Goal: Information Seeking & Learning: Learn about a topic

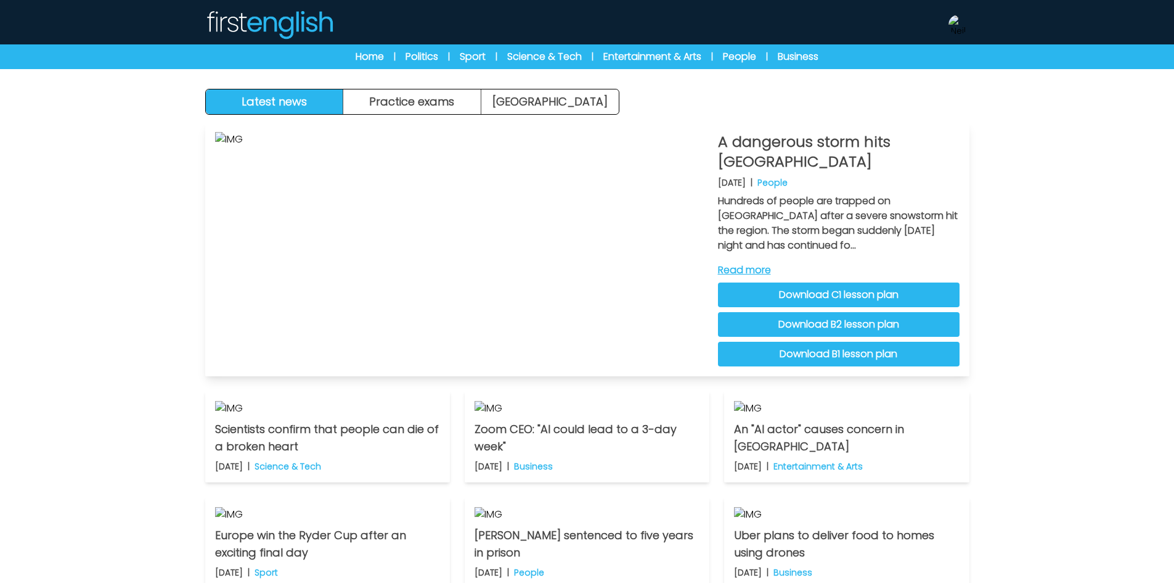
click at [845, 287] on link "Download C1 lesson plan" at bounding box center [839, 294] width 242 height 25
click at [851, 327] on link "Download B2 lesson plan" at bounding box center [839, 324] width 242 height 25
click at [853, 353] on link "Download B1 lesson plan" at bounding box center [839, 354] width 242 height 25
click at [141, 171] on div "Latest news Practice exams Exam Centre Latest news Exam Centre Practice exams E…" at bounding box center [587, 381] width 1174 height 762
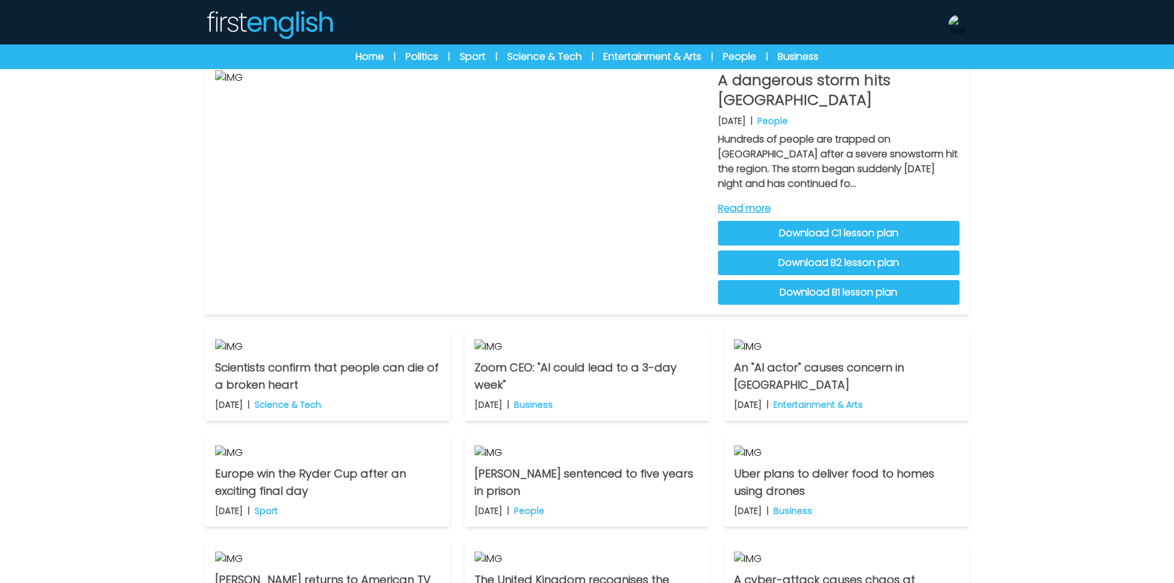
click at [105, 163] on div "Latest news Practice exams Exam Centre Latest news Exam Centre Practice exams E…" at bounding box center [587, 319] width 1174 height 762
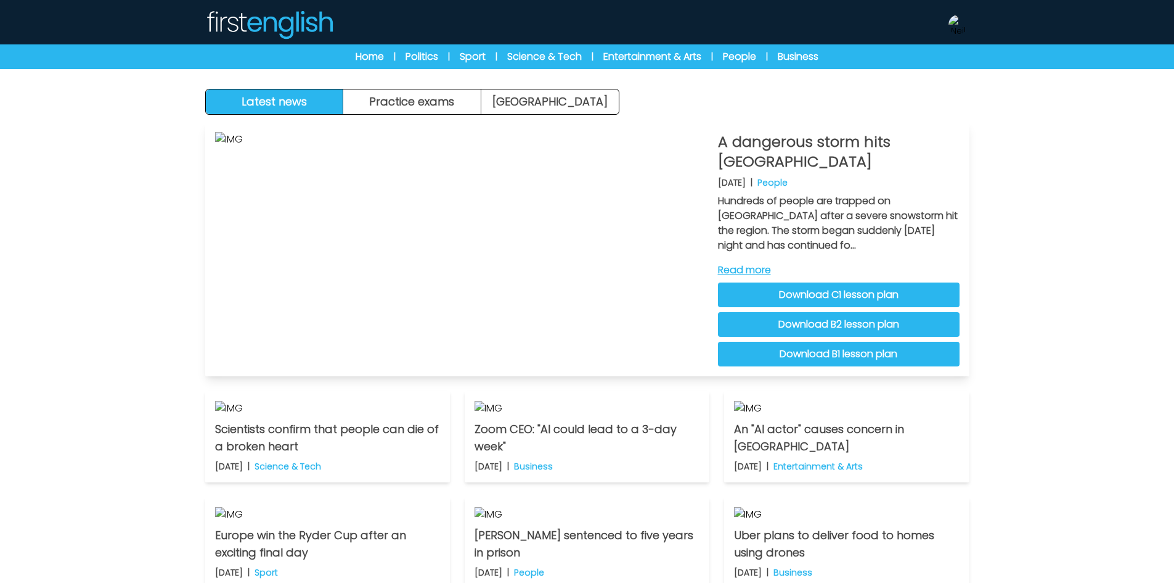
click at [762, 261] on div "A dangerous storm hits Mount Everest 7th October 2025 | People Hundreds of peop…" at bounding box center [839, 249] width 242 height 234
click at [764, 264] on link "Read more" at bounding box center [839, 270] width 242 height 15
click at [1041, 297] on div "Latest news Practice exams Exam Centre Latest news Exam Centre Practice exams E…" at bounding box center [587, 381] width 1174 height 762
click at [1046, 290] on div "Latest news Practice exams Exam Centre Latest news Exam Centre Practice exams E…" at bounding box center [587, 381] width 1174 height 762
click at [968, 24] on img at bounding box center [959, 25] width 20 height 20
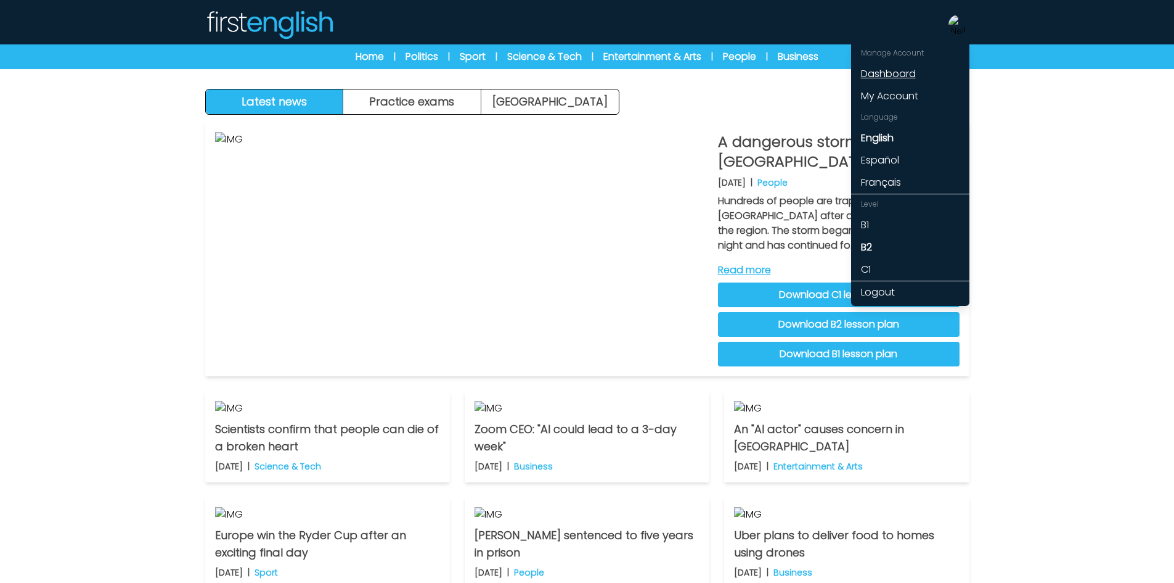
click at [912, 73] on link "Dashboard" at bounding box center [910, 74] width 118 height 22
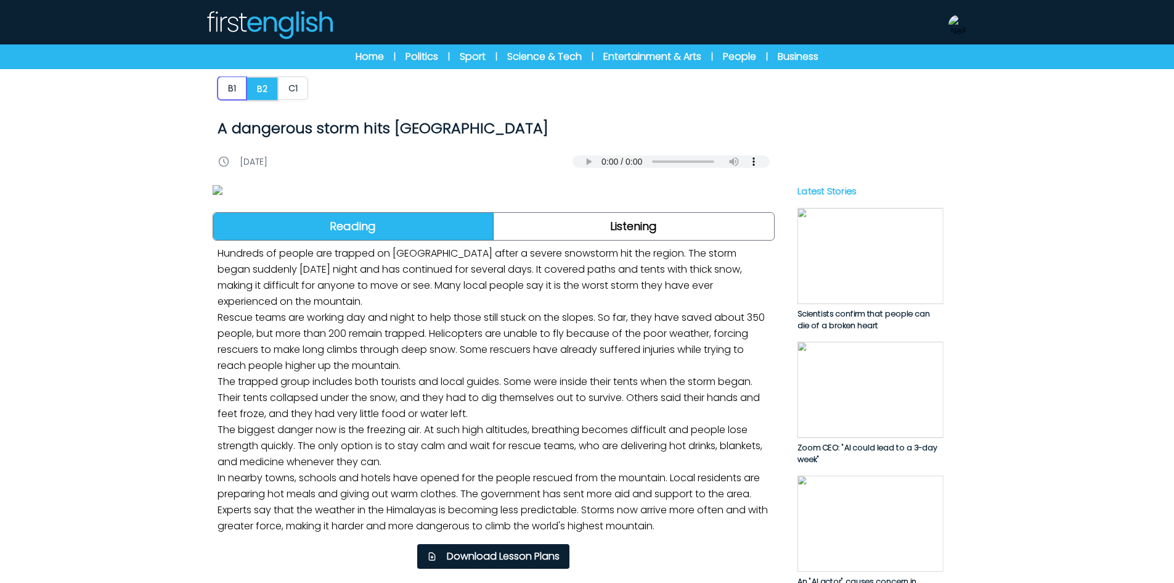
click at [229, 82] on button "B1" at bounding box center [232, 87] width 29 height 23
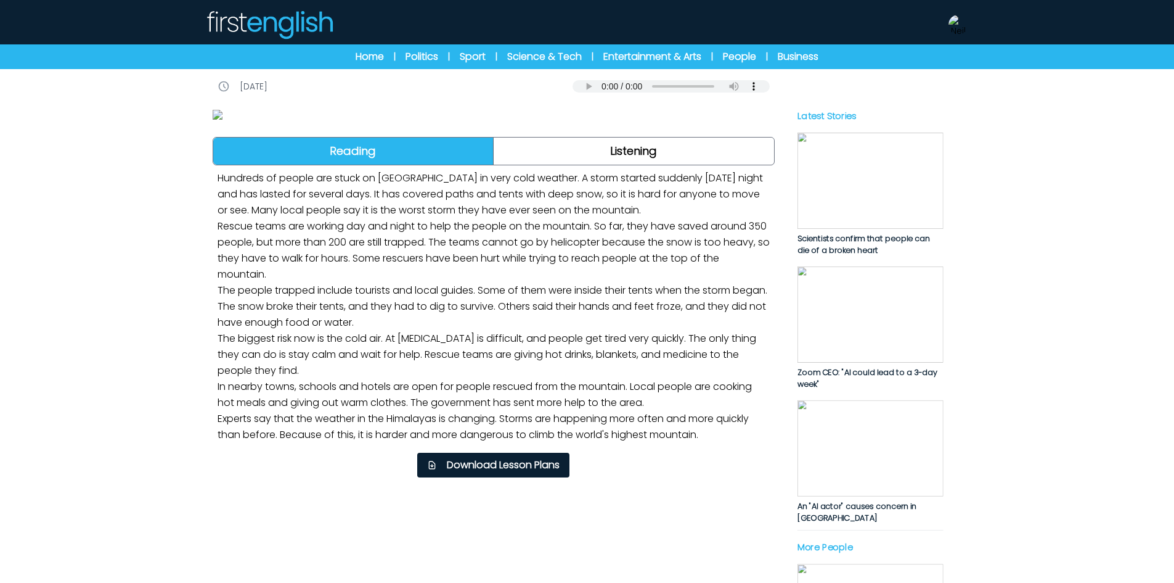
scroll to position [185, 0]
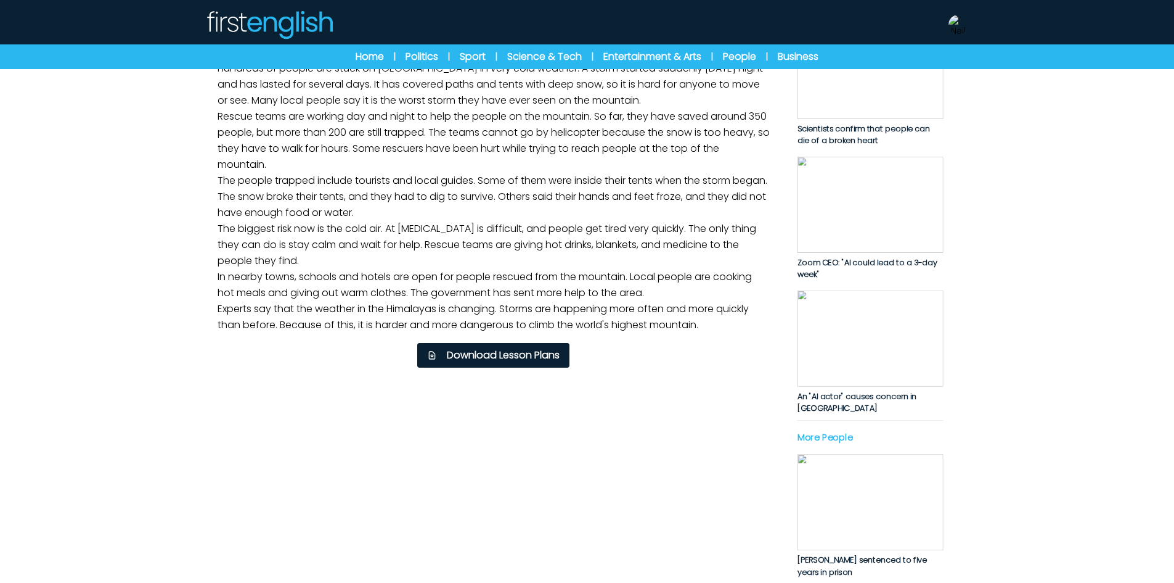
drag, startPoint x: 668, startPoint y: 404, endPoint x: 673, endPoint y: 392, distance: 13.0
click at [669, 55] on link "Listening" at bounding box center [634, 41] width 280 height 27
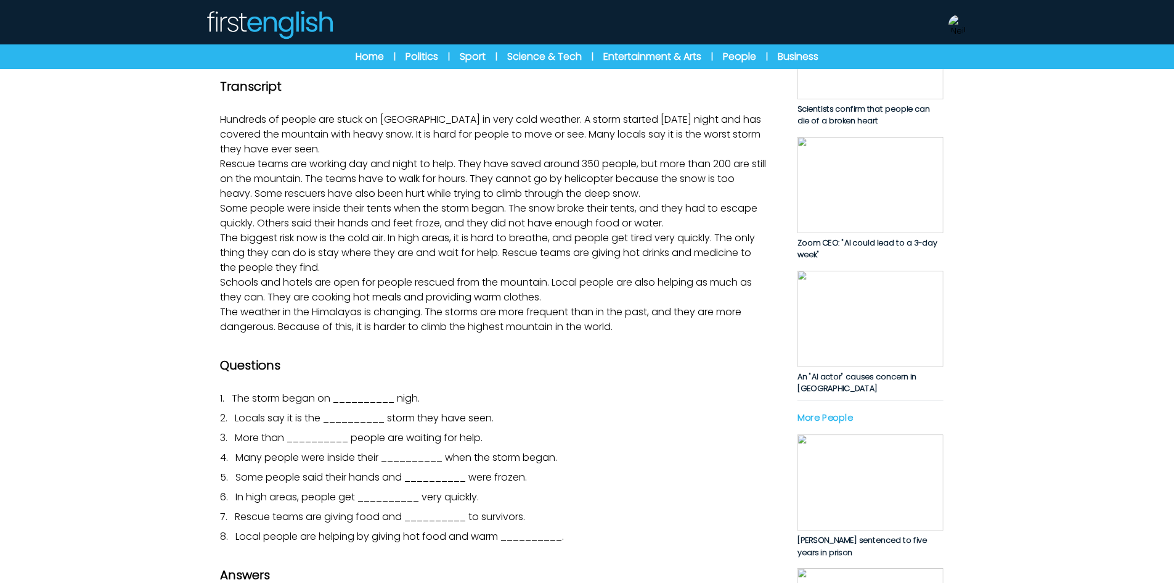
scroll to position [123, 0]
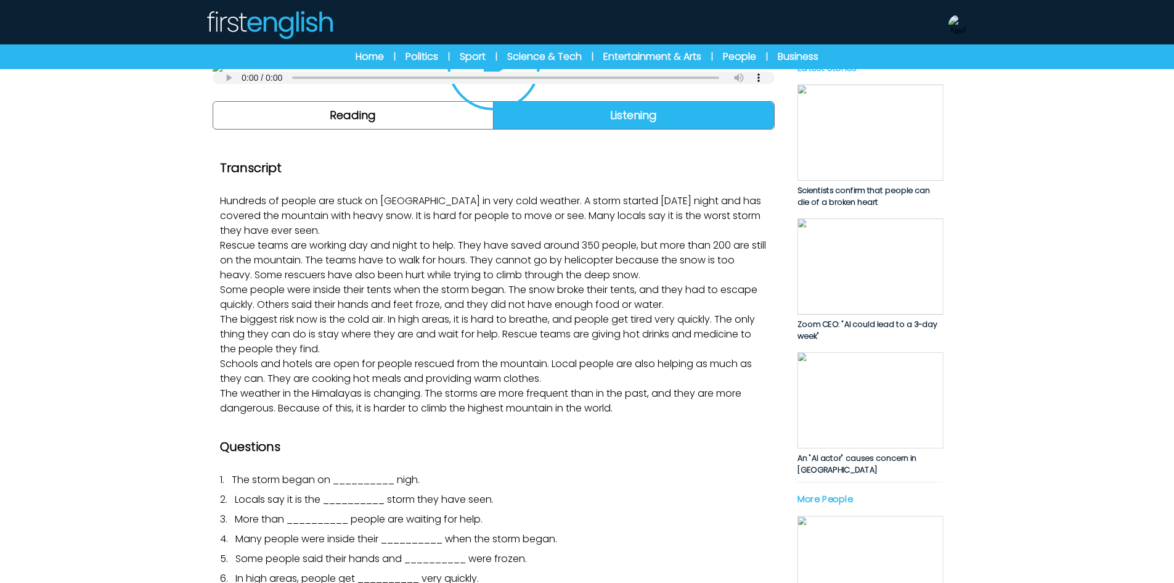
click at [366, 67] on div "Home | Politics | Sport | Science & Tech | Entertainment & Arts | People | Busi…" at bounding box center [587, 56] width 1174 height 25
click at [375, 57] on link "Home" at bounding box center [370, 56] width 28 height 15
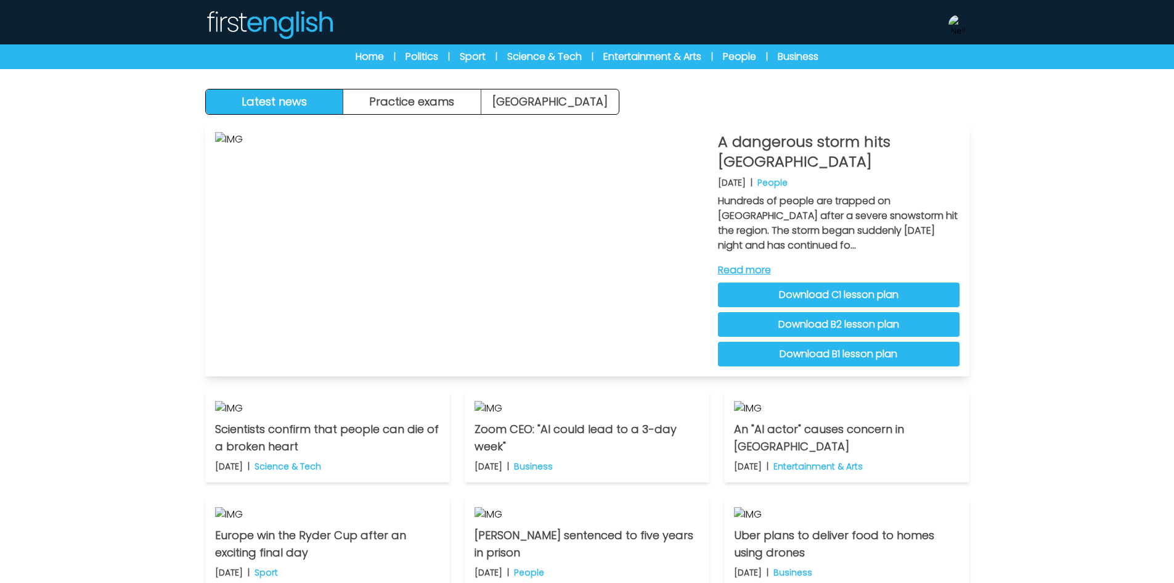
click at [757, 266] on link "Read more" at bounding box center [839, 270] width 242 height 15
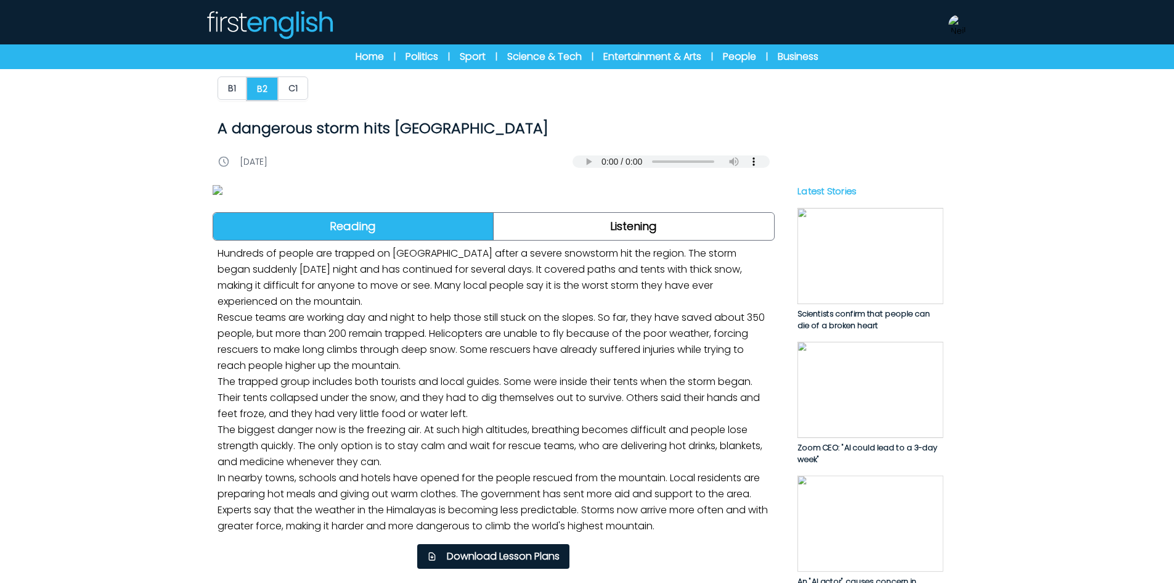
click at [234, 92] on button "B1" at bounding box center [232, 87] width 29 height 23
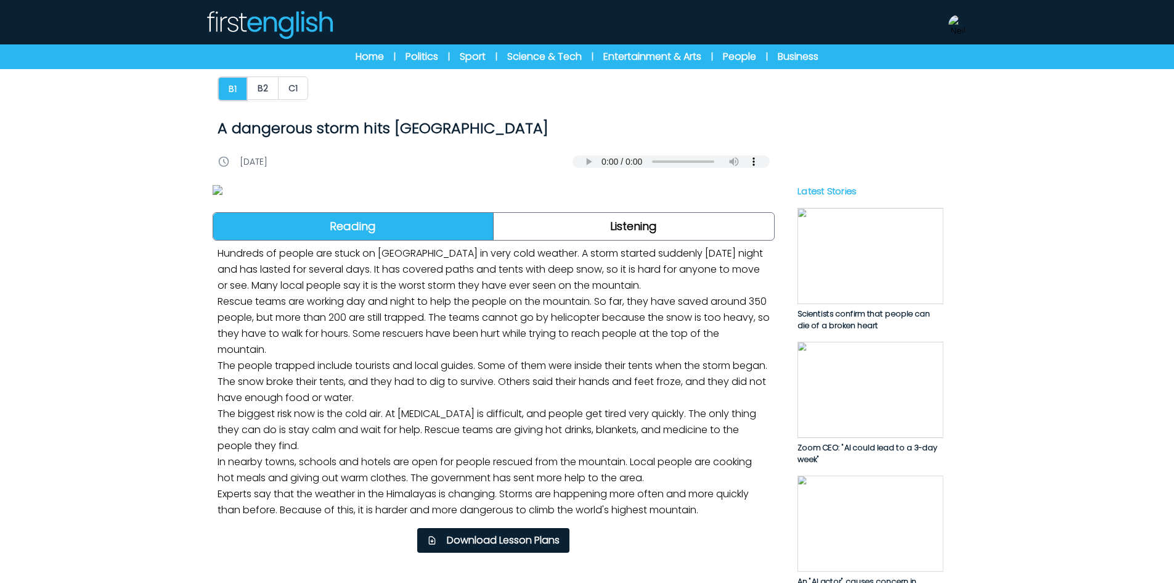
click at [510, 195] on img at bounding box center [494, 190] width 562 height 10
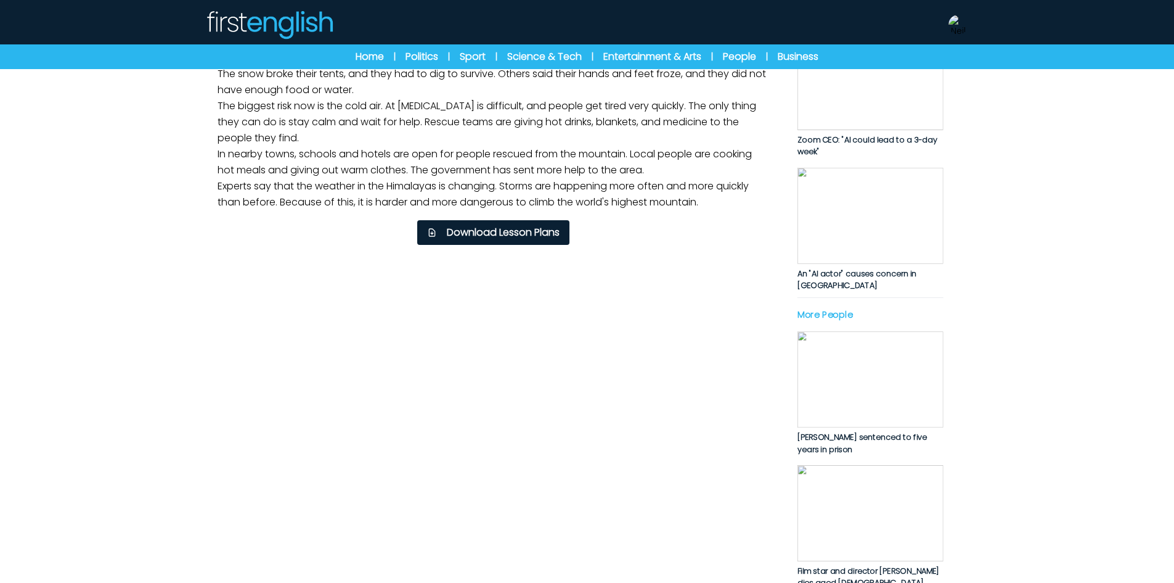
scroll to position [308, 0]
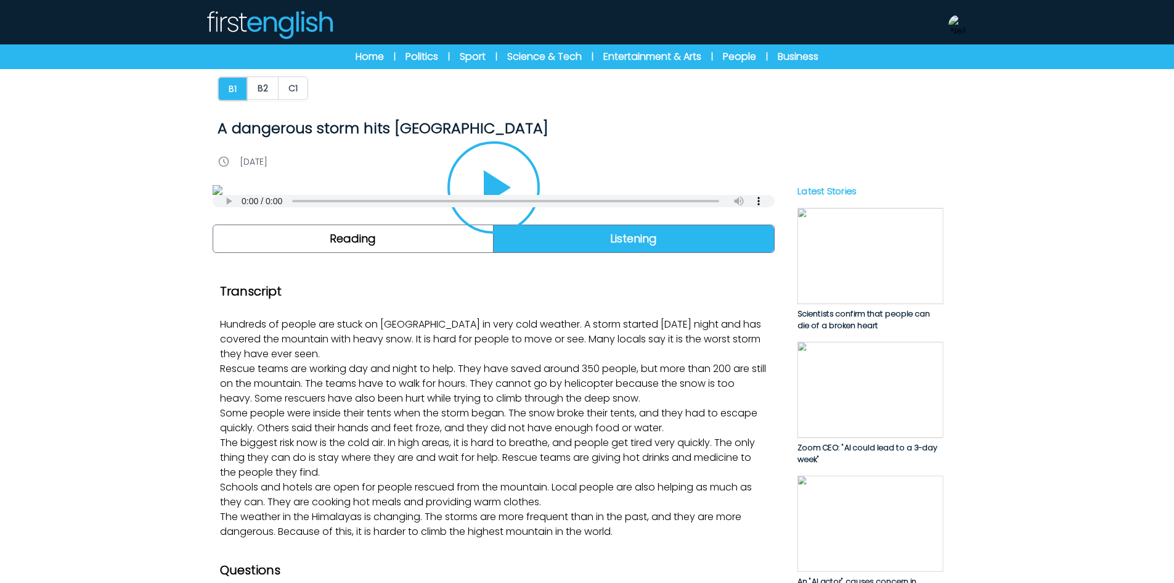
click at [534, 195] on img at bounding box center [494, 190] width 562 height 10
click at [518, 217] on icon "Play/Pause" at bounding box center [493, 187] width 59 height 59
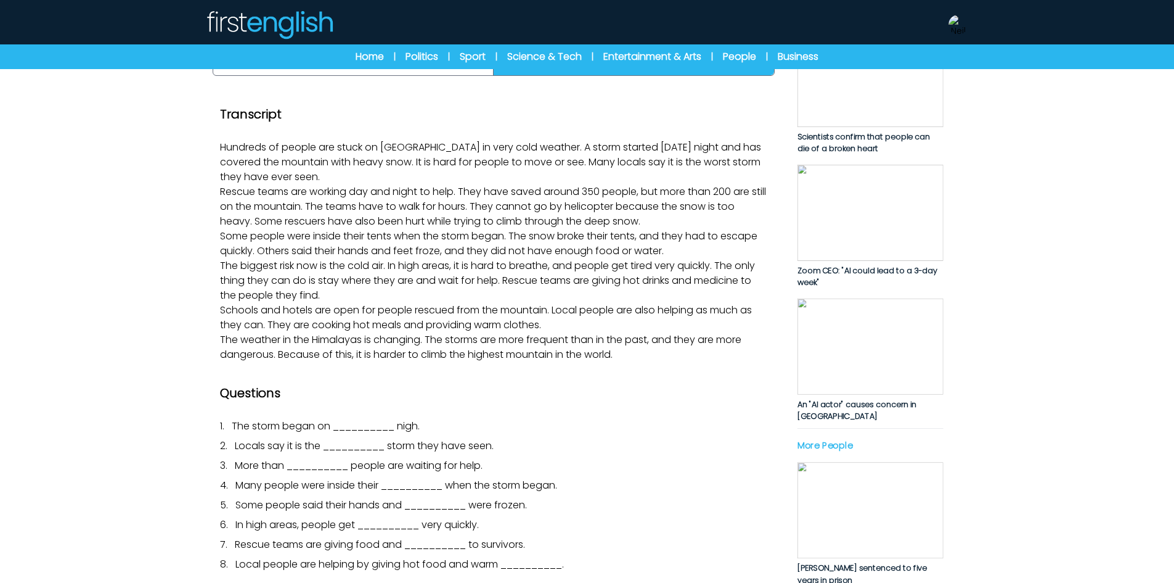
scroll to position [185, 0]
